Goal: Task Accomplishment & Management: Complete application form

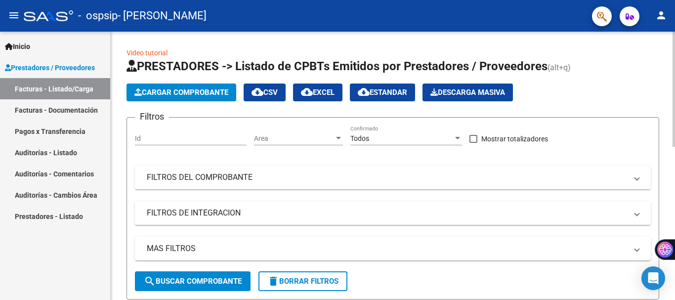
click at [173, 92] on span "Cargar Comprobante" at bounding box center [181, 92] width 94 height 9
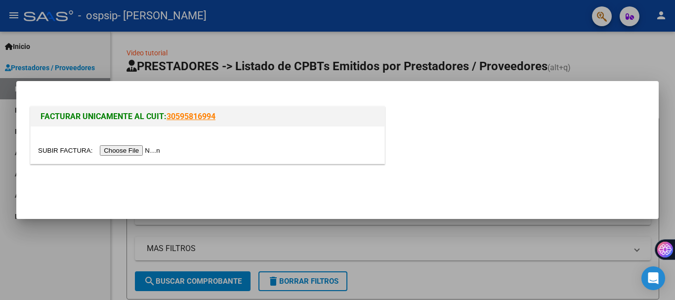
click at [147, 153] on input "file" at bounding box center [100, 150] width 125 height 10
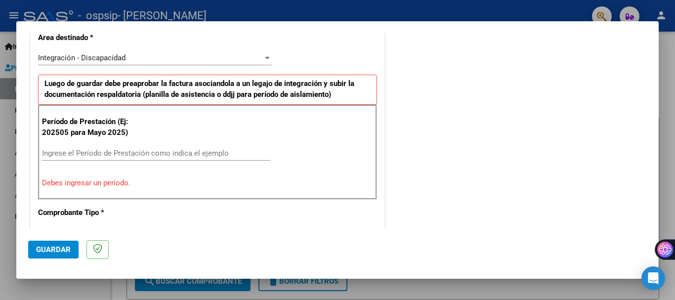
scroll to position [237, 0]
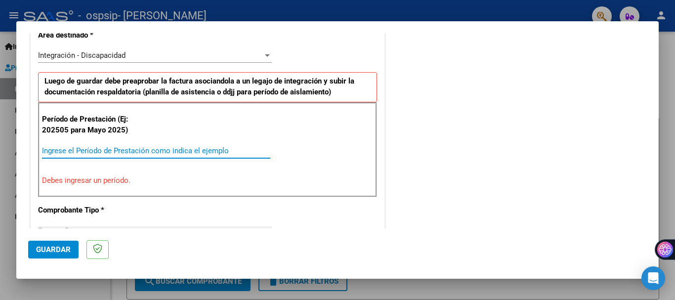
click at [189, 154] on input "Ingrese el Período de Prestación como indica el ejemplo" at bounding box center [156, 150] width 228 height 9
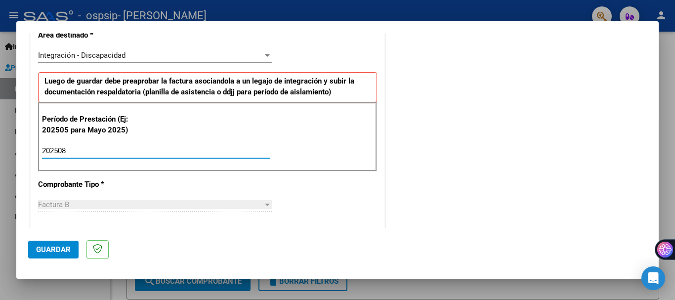
type input "202508"
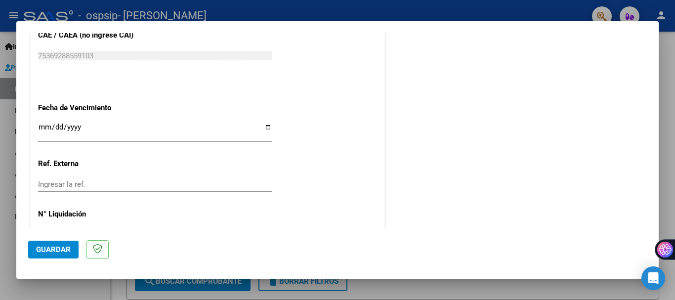
scroll to position [675, 0]
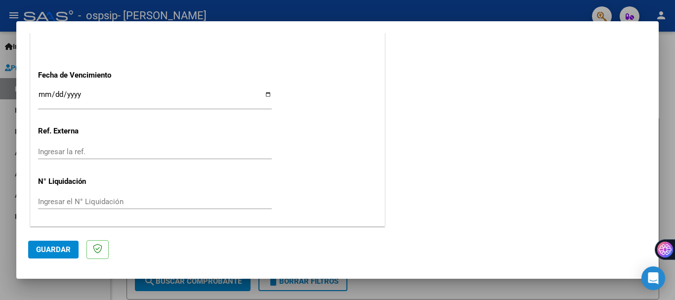
click at [65, 253] on span "Guardar" at bounding box center [53, 249] width 35 height 9
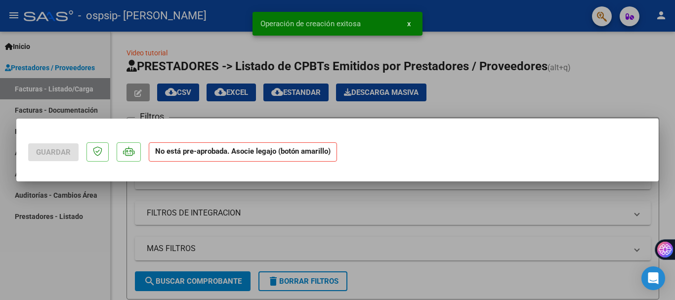
scroll to position [0, 0]
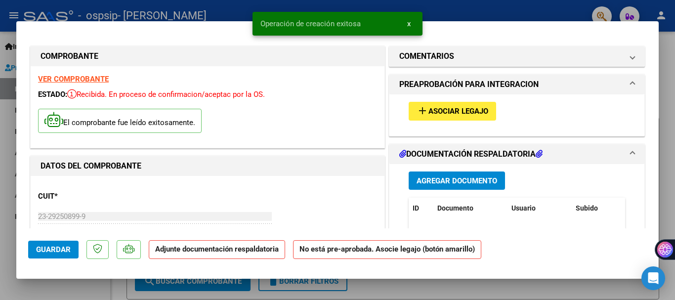
click at [457, 116] on button "add Asociar Legajo" at bounding box center [452, 111] width 87 height 18
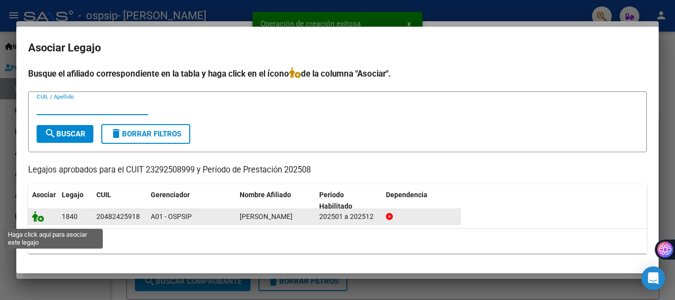
click at [39, 220] on icon at bounding box center [38, 216] width 12 height 11
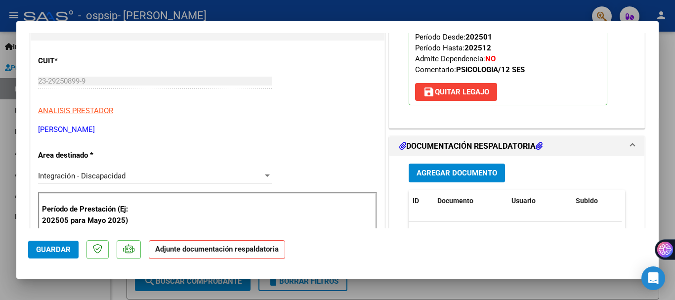
scroll to position [170, 0]
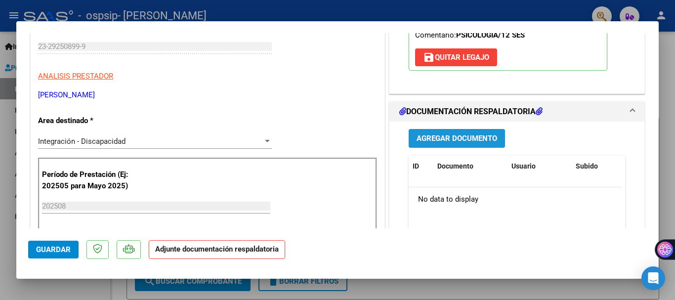
click at [427, 140] on span "Agregar Documento" at bounding box center [457, 138] width 81 height 9
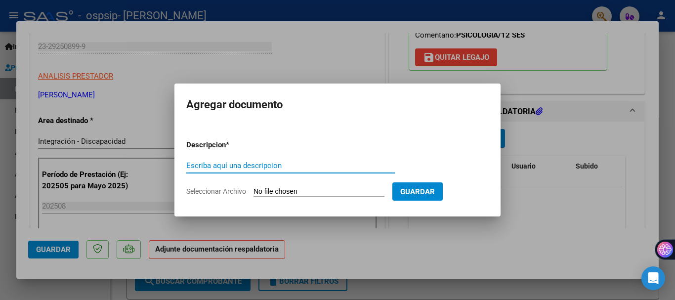
click at [247, 159] on div "Escriba aquí una descripcion" at bounding box center [290, 165] width 209 height 15
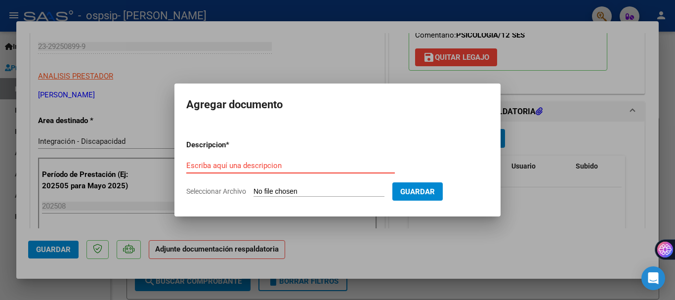
click at [236, 165] on input "Escriba aquí una descripcion" at bounding box center [290, 165] width 209 height 9
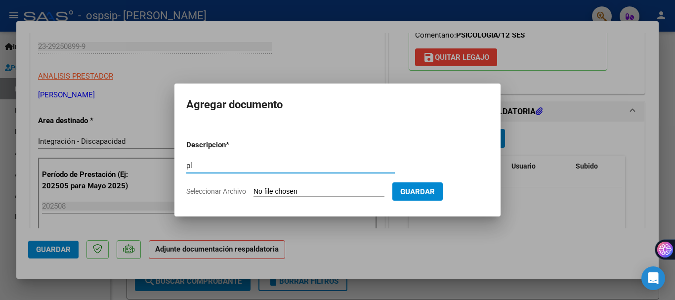
type input "p"
type input "PLANILLA ASISTENCIA"
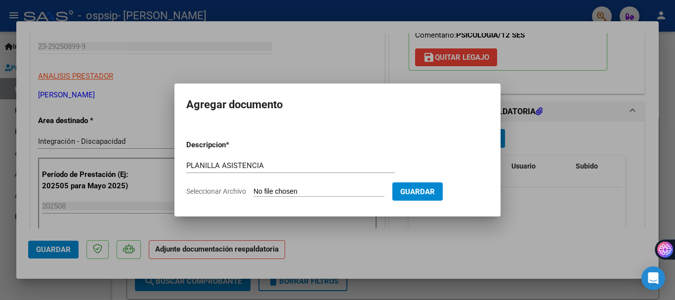
click at [279, 192] on input "Seleccionar Archivo" at bounding box center [319, 191] width 131 height 9
type input "C:\fakepath\PLANILLA [PERSON_NAME].pdf"
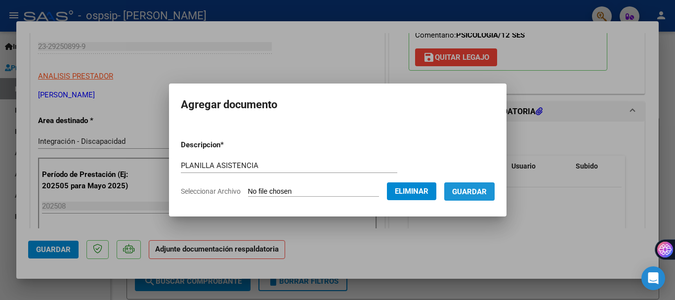
click at [477, 194] on span "Guardar" at bounding box center [469, 191] width 35 height 9
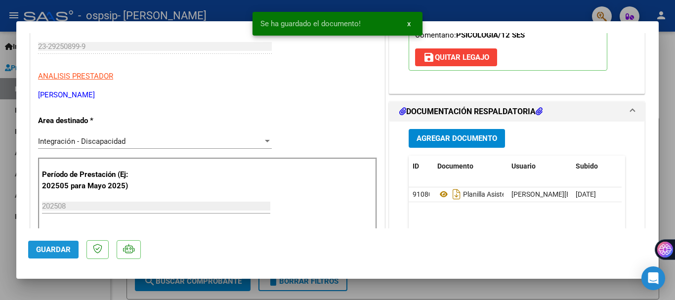
click at [48, 250] on span "Guardar" at bounding box center [53, 249] width 35 height 9
click at [59, 283] on div at bounding box center [337, 150] width 675 height 300
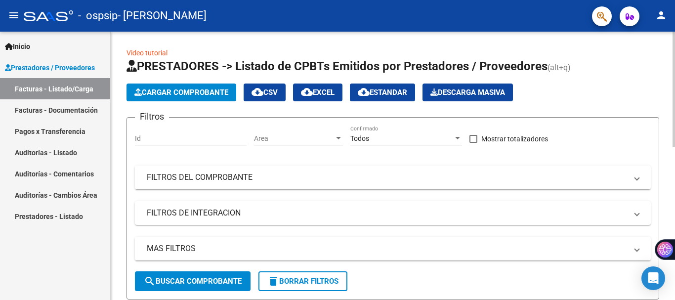
drag, startPoint x: 671, startPoint y: 103, endPoint x: 674, endPoint y: 111, distance: 8.4
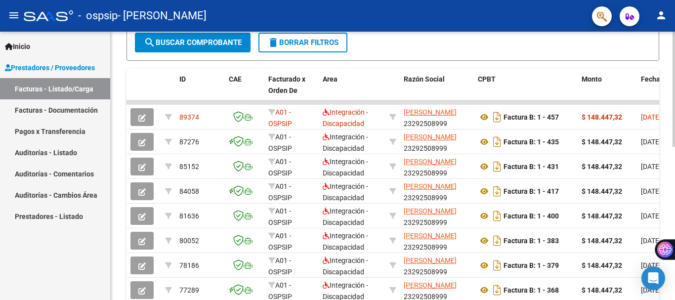
scroll to position [240, 0]
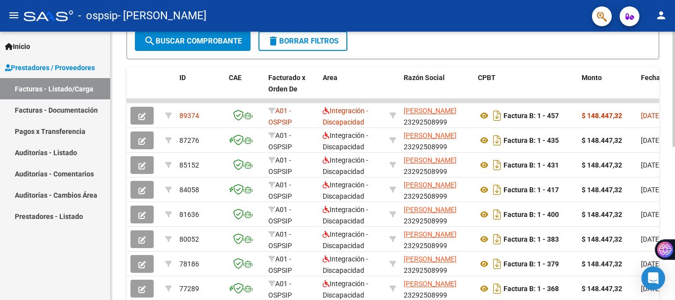
click at [674, 213] on div at bounding box center [674, 194] width 2 height 115
click at [661, 19] on mat-icon "person" at bounding box center [661, 15] width 12 height 12
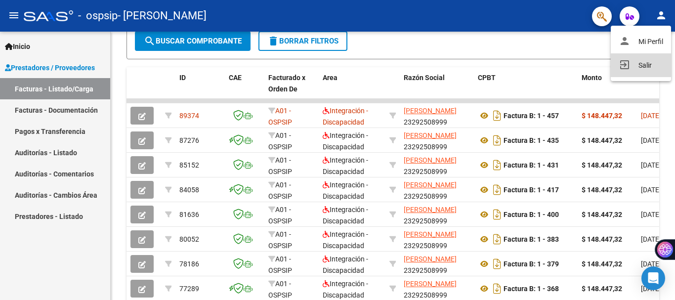
click at [626, 68] on mat-icon "exit_to_app" at bounding box center [625, 65] width 12 height 12
